Goal: Task Accomplishment & Management: Manage account settings

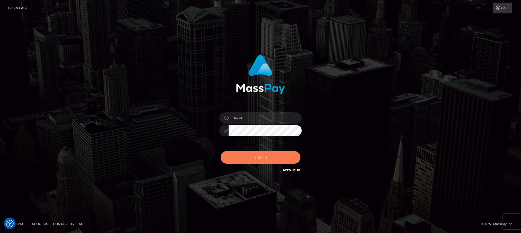
click at [254, 161] on button "Sign in" at bounding box center [261, 157] width 80 height 13
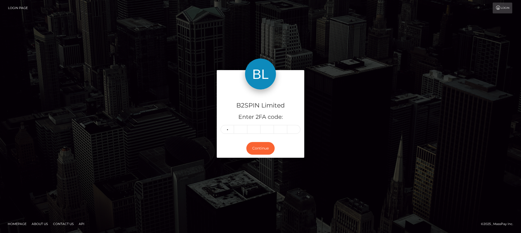
type input "8"
type input "9"
type input "2"
type input "7"
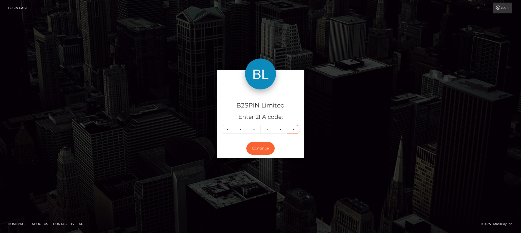
type input "3"
click at [20, 163] on div "B2SPIN Limited Enter 2FA code: 8 8 9 2 7 3 889273 Continue" at bounding box center [260, 116] width 521 height 170
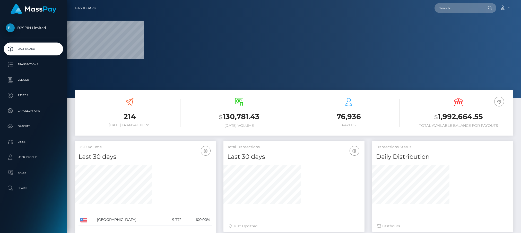
drag, startPoint x: 12, startPoint y: 223, endPoint x: 14, endPoint y: 213, distance: 10.6
click at [12, 223] on div "B2SPIN Limited Dashboard Transactions Ledger Payees Cancellations Batches" at bounding box center [33, 125] width 67 height 214
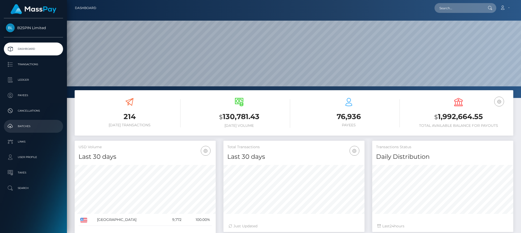
scroll to position [91, 141]
click at [32, 64] on p "Transactions" at bounding box center [33, 65] width 55 height 8
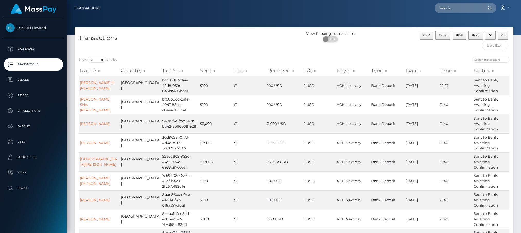
drag, startPoint x: 2, startPoint y: 3, endPoint x: 246, endPoint y: 186, distance: 305.3
click at [0, 39] on html "B2SPIN Limited Dashboard Transactions Ledger Payees Cancellations" at bounding box center [260, 116] width 521 height 233
click at [98, 61] on select "10 25 50 100 250 500 1,000 3,500" at bounding box center [96, 60] width 19 height 6
select select "3500"
click at [88, 57] on select "10 25 50 100 250 500 1,000 3,500" at bounding box center [96, 60] width 19 height 6
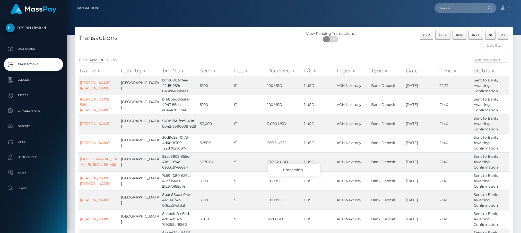
click at [330, 39] on span "OFF" at bounding box center [332, 39] width 13 height 6
checkbox input "true"
drag, startPoint x: 20, startPoint y: 223, endPoint x: 386, endPoint y: 111, distance: 382.7
click at [20, 223] on div "B2SPIN Limited Dashboard Transactions Ledger Payees Cancellations Batches" at bounding box center [33, 125] width 67 height 214
drag, startPoint x: 394, startPoint y: 47, endPoint x: 442, endPoint y: 35, distance: 49.9
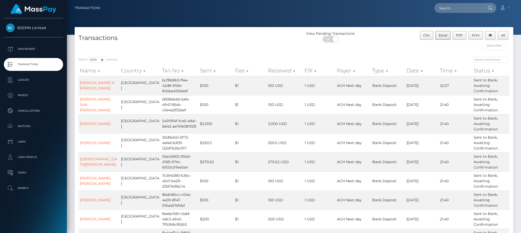
click at [394, 47] on div "View Pending Transactions ON OFF" at bounding box center [349, 42] width 110 height 22
click at [445, 36] on span "Excel" at bounding box center [443, 35] width 8 height 4
drag, startPoint x: 271, startPoint y: 45, endPoint x: 258, endPoint y: 52, distance: 14.8
click at [271, 45] on div "Transactions" at bounding box center [184, 42] width 219 height 22
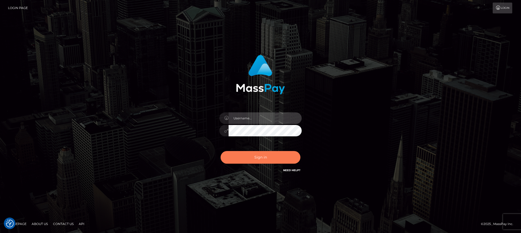
type input "Jiecel"
click at [264, 157] on button "Sign in" at bounding box center [261, 157] width 80 height 13
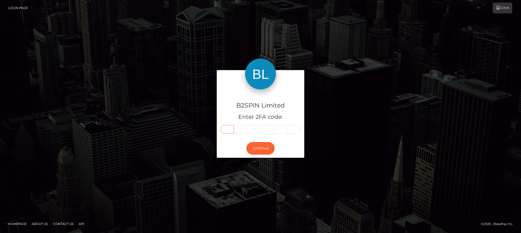
click at [229, 130] on input "text" at bounding box center [227, 129] width 13 height 9
type input "9"
type input "0"
type input "4"
type input "1"
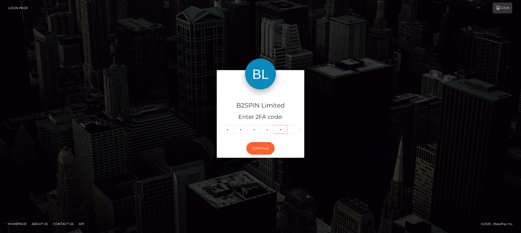
type input "1"
type input "4"
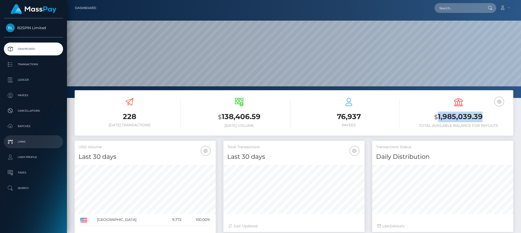
scroll to position [91, 141]
